Goal: Book appointment/travel/reservation

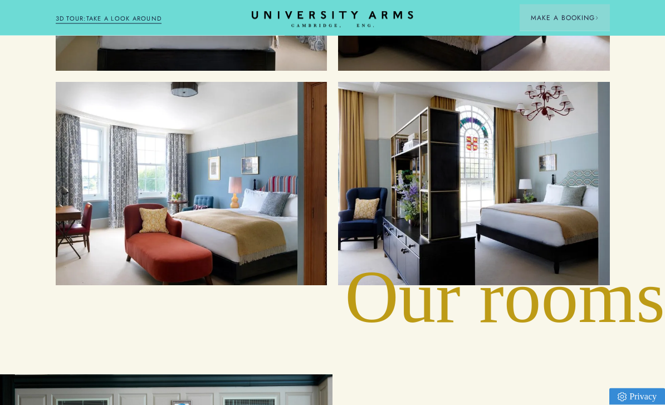
scroll to position [1320, 0]
click at [509, 227] on div "Suites" at bounding box center [473, 183] width 249 height 181
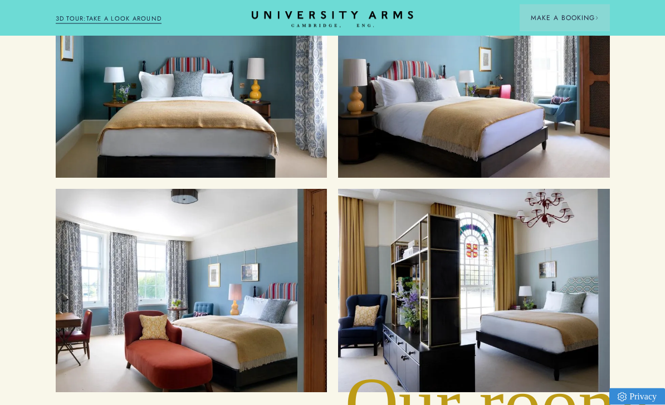
scroll to position [1213, 0]
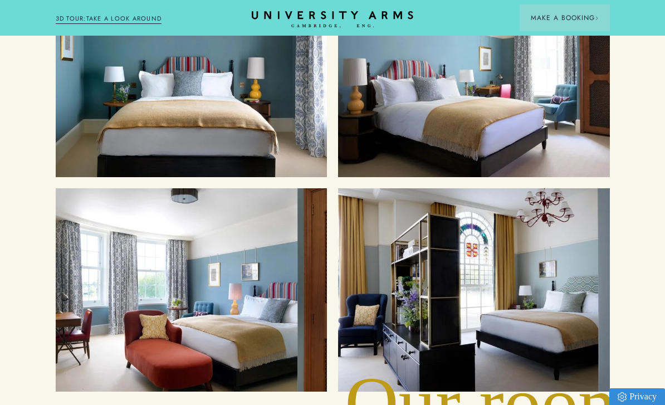
click at [261, 276] on div "Superior Rooms" at bounding box center [191, 289] width 249 height 181
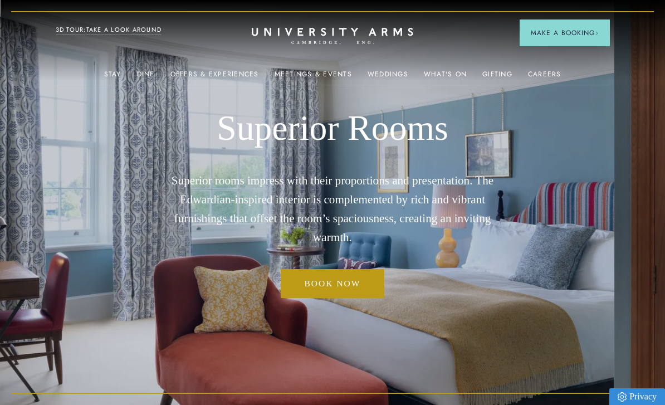
click at [337, 297] on link "Book now" at bounding box center [332, 283] width 103 height 28
